Goal: Information Seeking & Learning: Learn about a topic

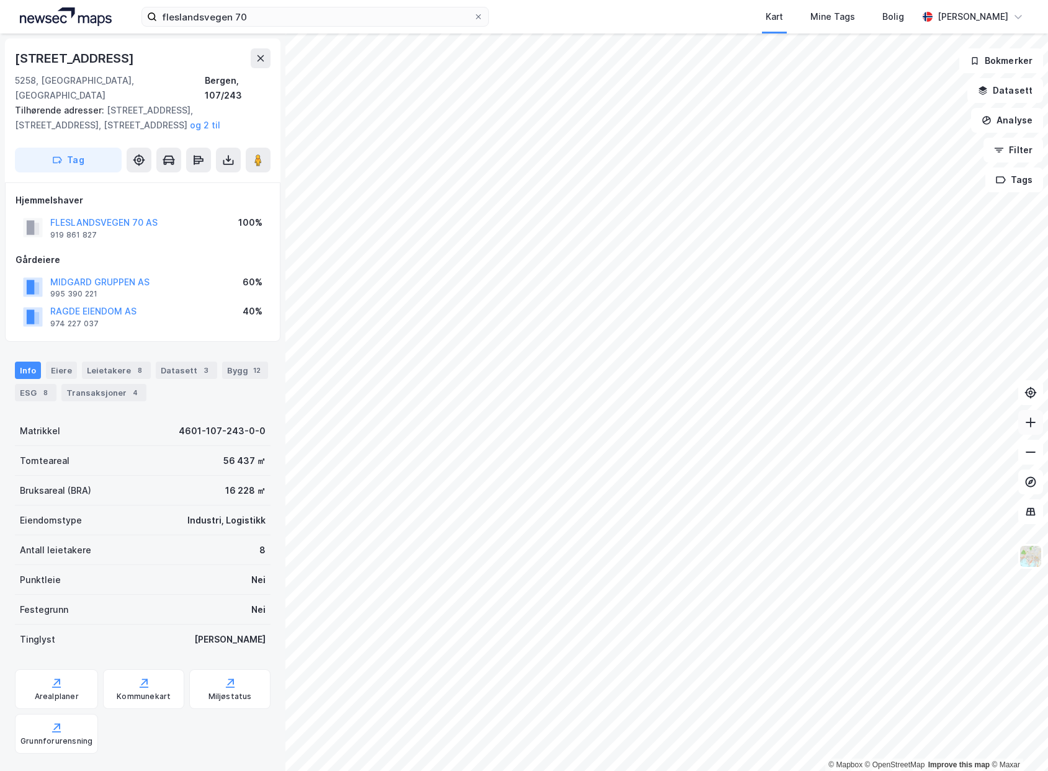
click at [1034, 426] on icon at bounding box center [1031, 422] width 12 height 12
click at [1035, 426] on icon at bounding box center [1031, 422] width 12 height 12
click at [116, 362] on div "Leietakere 8" at bounding box center [116, 370] width 69 height 17
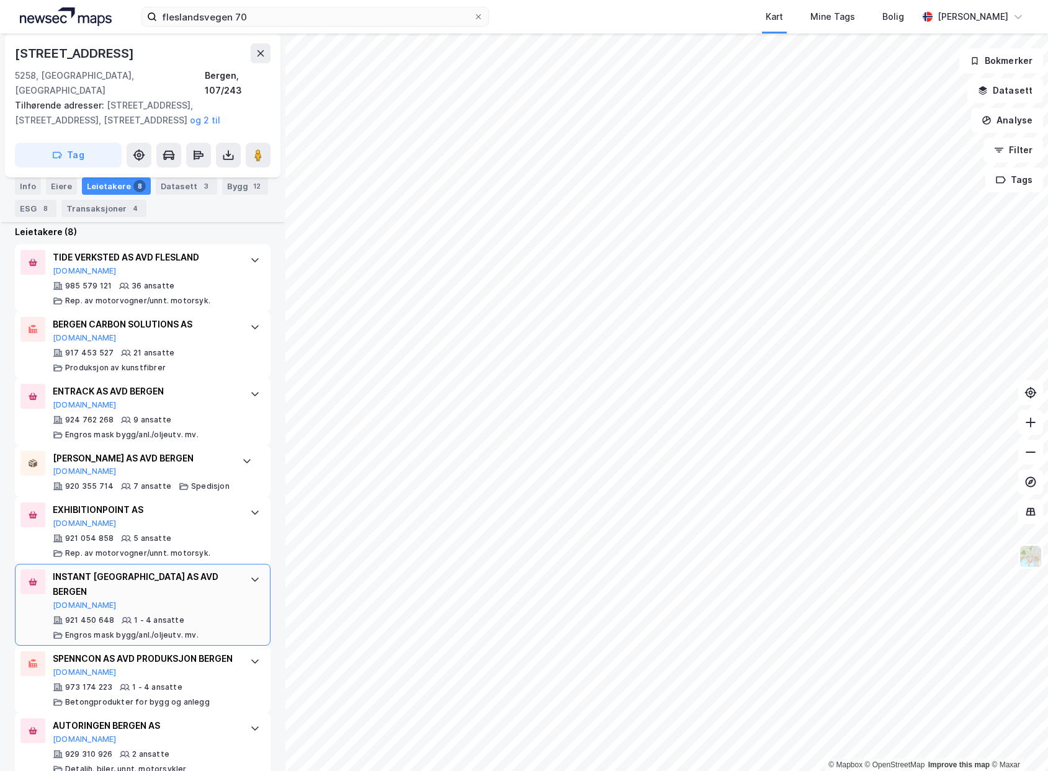
scroll to position [406, 0]
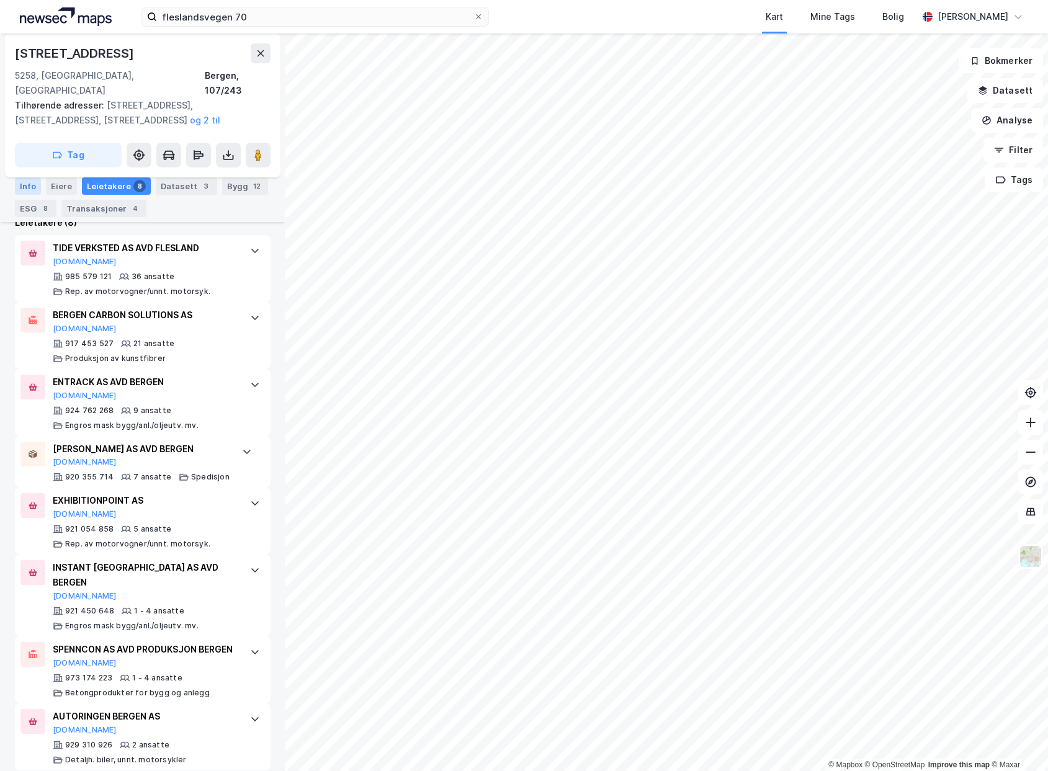
click at [20, 186] on div "Info" at bounding box center [28, 186] width 26 height 17
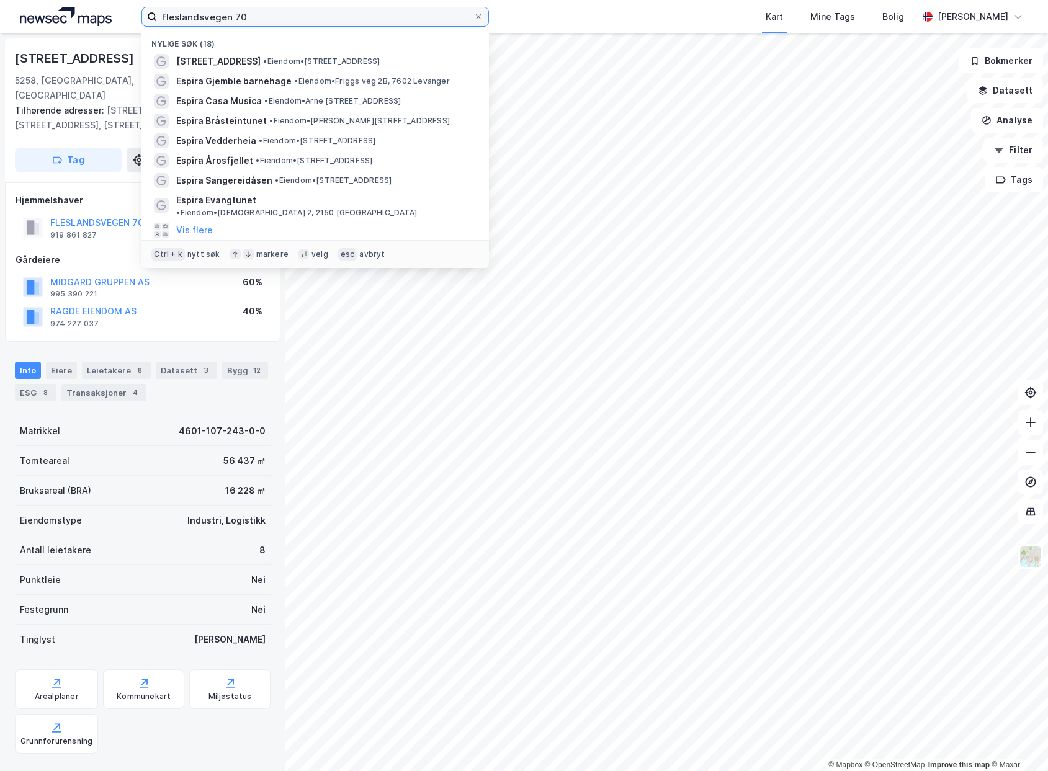
drag, startPoint x: 281, startPoint y: 19, endPoint x: 83, endPoint y: -4, distance: 199.3
click at [83, 0] on html "fleslandsvegen 70 Nylige søk (18) [STREET_ADDRESS] • Eiendom • [STREET_ADDRESS]…" at bounding box center [524, 385] width 1048 height 771
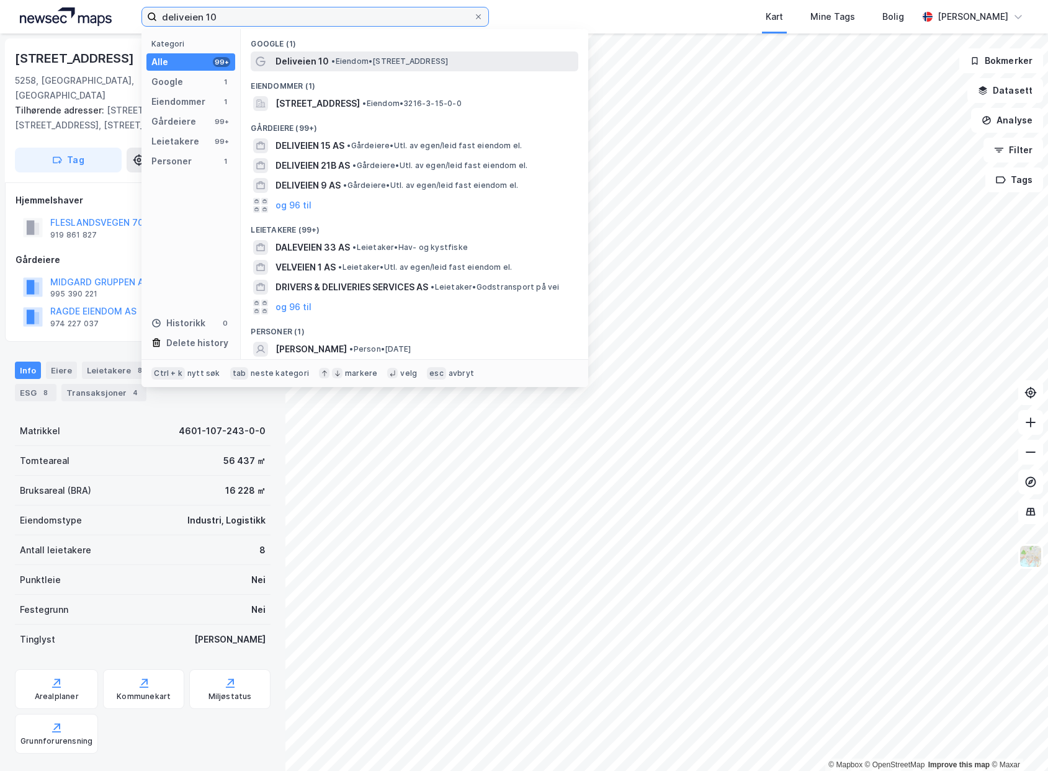
type input "deliveien 10"
click at [366, 64] on span "• Eiendom • [STREET_ADDRESS]" at bounding box center [389, 61] width 117 height 10
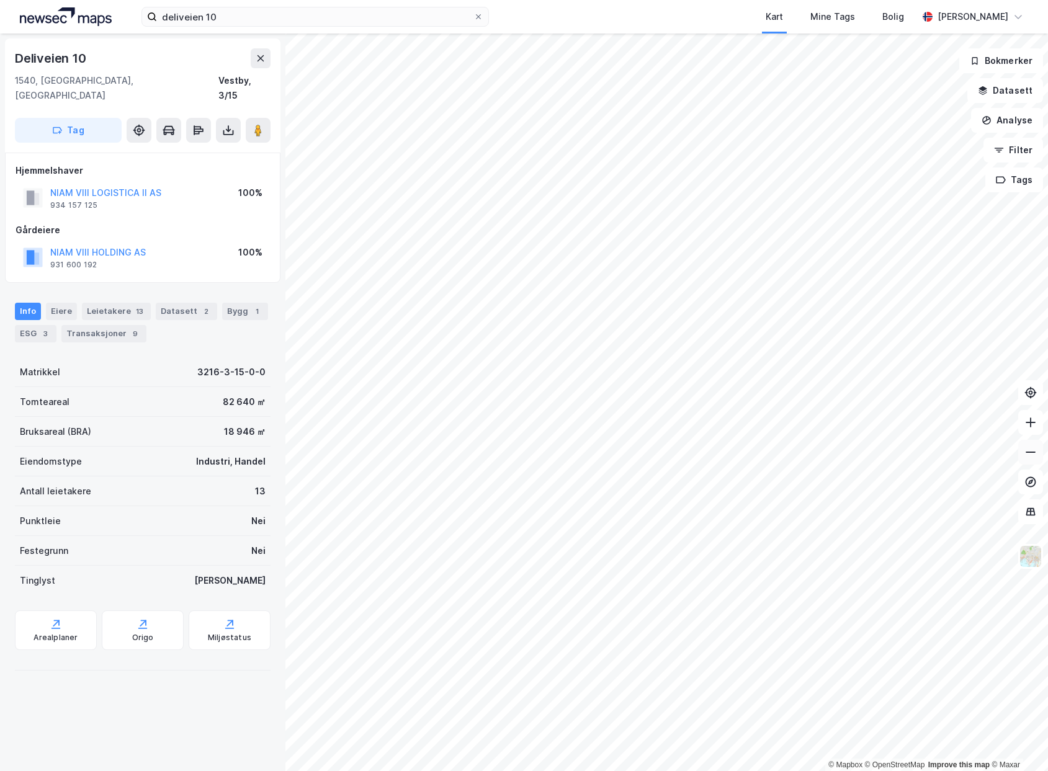
click at [1033, 457] on icon at bounding box center [1031, 452] width 12 height 12
click at [1031, 423] on icon at bounding box center [1030, 423] width 1 height 10
